Goal: Information Seeking & Learning: Understand process/instructions

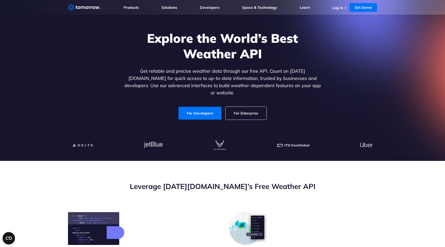
scroll to position [17, 0]
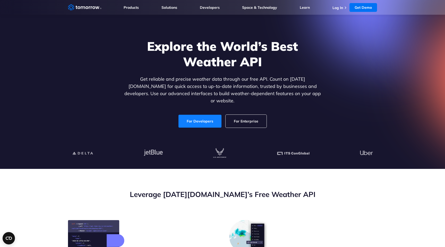
click at [201, 115] on link "For Developers" at bounding box center [200, 121] width 43 height 13
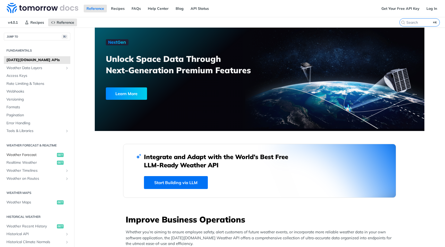
click at [27, 155] on span "Weather Forecast" at bounding box center [30, 154] width 49 height 5
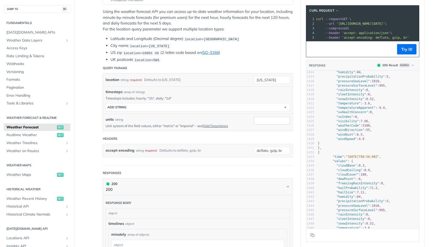
scroll to position [99, 0]
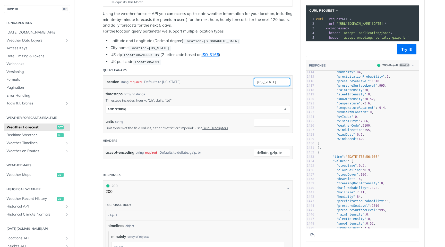
click at [267, 83] on input "new york" at bounding box center [272, 82] width 36 height 8
type input "n"
type input "Nairobi"
click at [259, 51] on ul "Latitude and Longitude (Decimal degree) location=42.3478, -71.0466 City name lo…" at bounding box center [198, 51] width 190 height 27
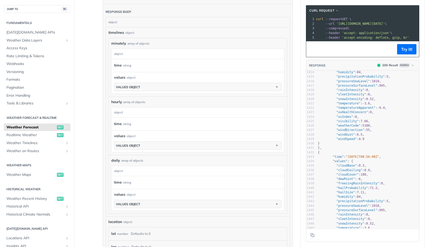
scroll to position [291, 0]
